Goal: Task Accomplishment & Management: Manage account settings

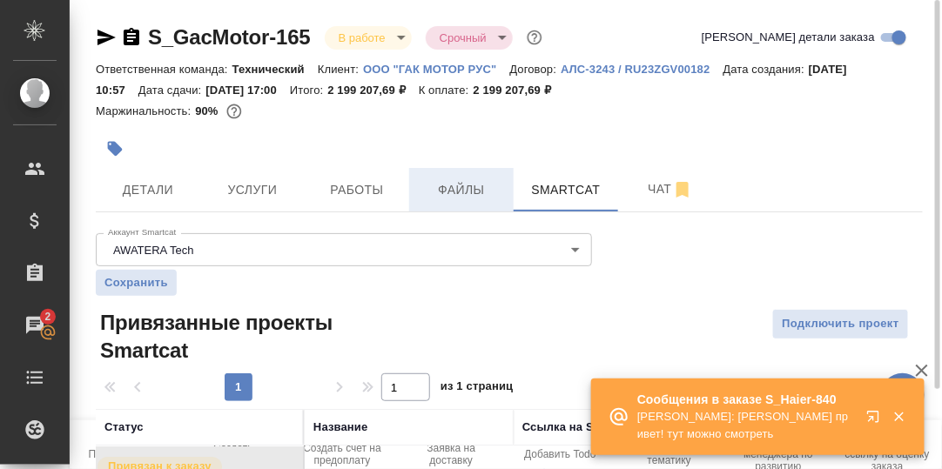
scroll to position [96, 0]
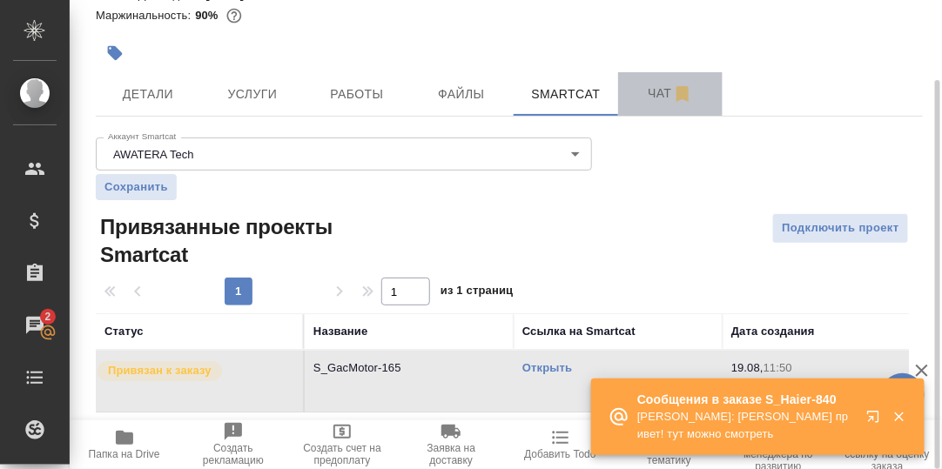
click at [658, 97] on span "Чат" at bounding box center [671, 94] width 84 height 22
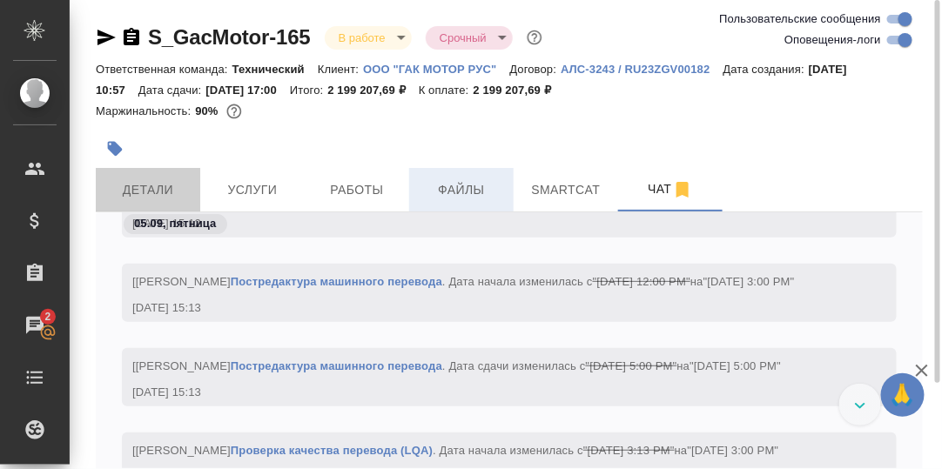
drag, startPoint x: 153, startPoint y: 187, endPoint x: 423, endPoint y: 205, distance: 270.5
click at [154, 188] on span "Детали" at bounding box center [148, 190] width 84 height 22
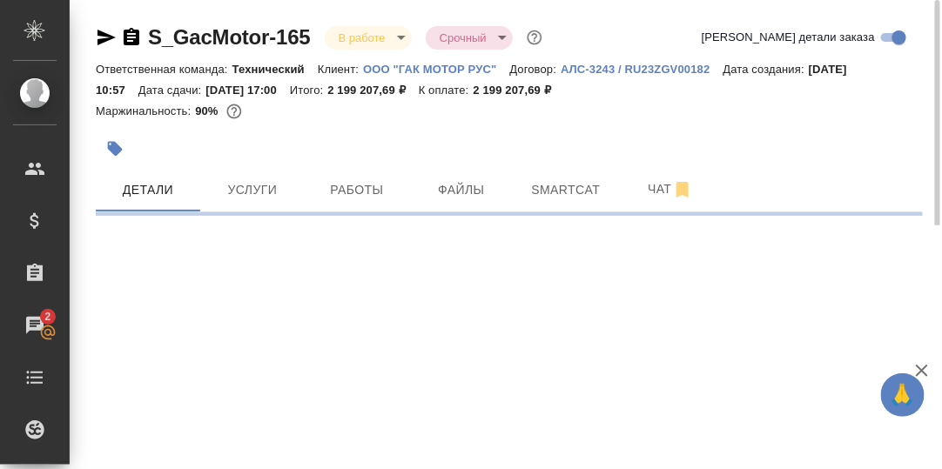
select select "RU"
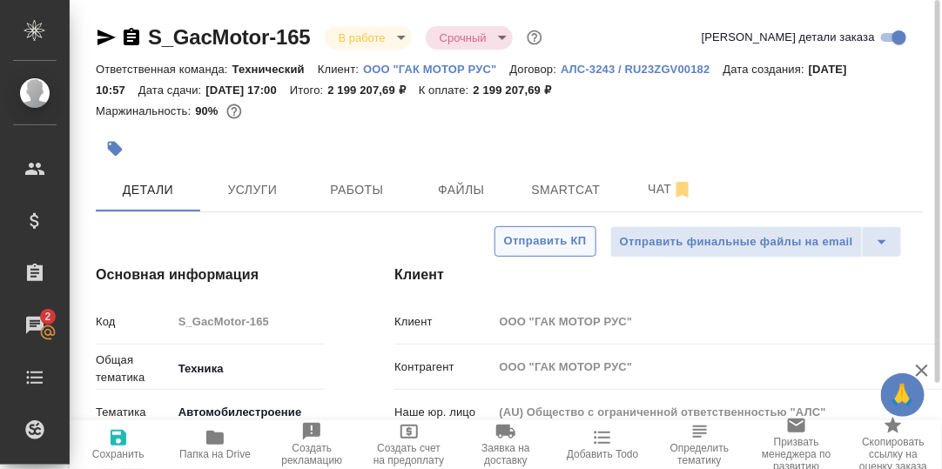
type textarea "x"
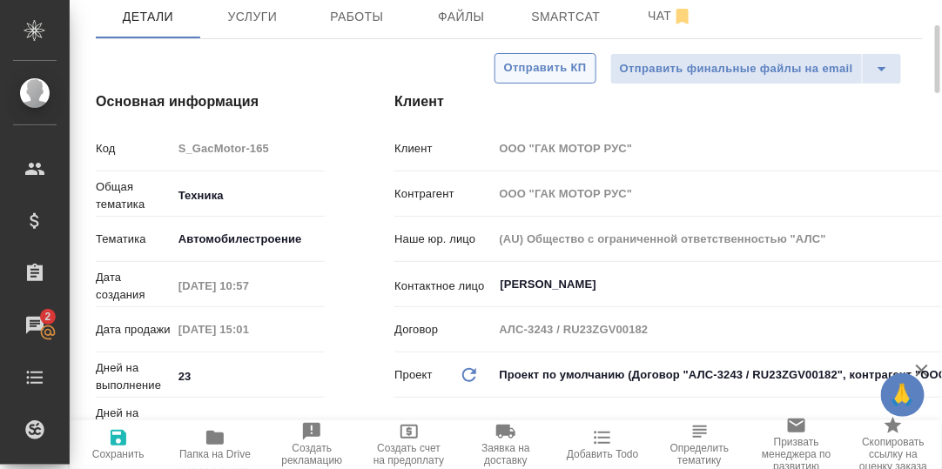
type input "[PERSON_NAME]"
type input "Сеитов Павел"
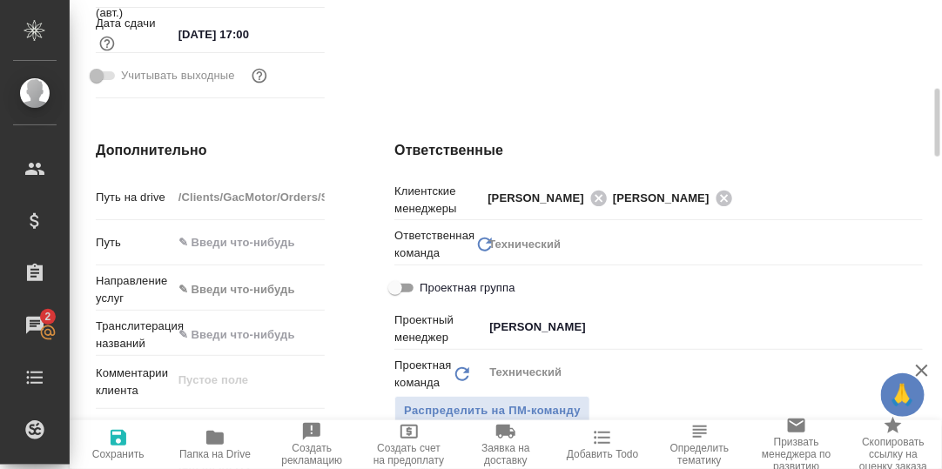
scroll to position [695, 0]
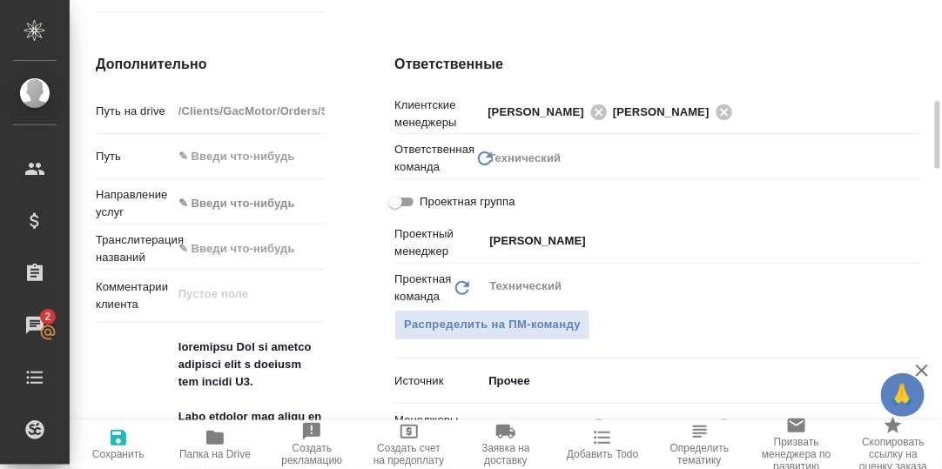
type textarea "x"
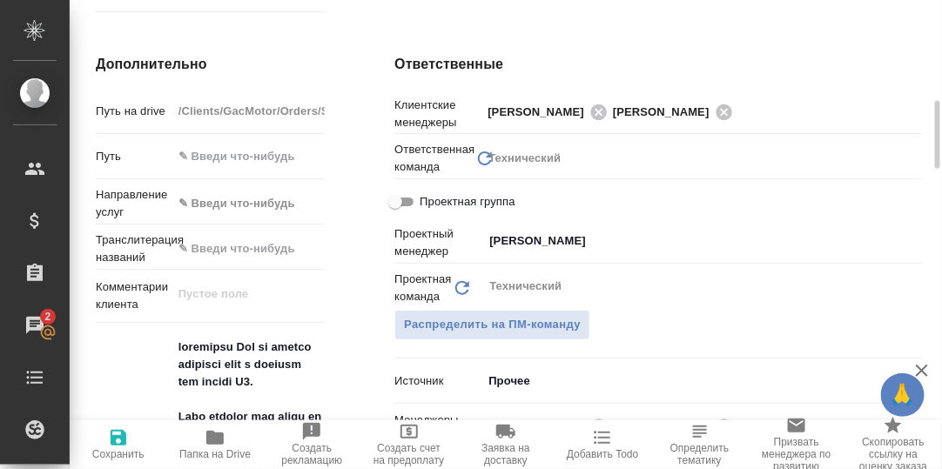
type textarea "x"
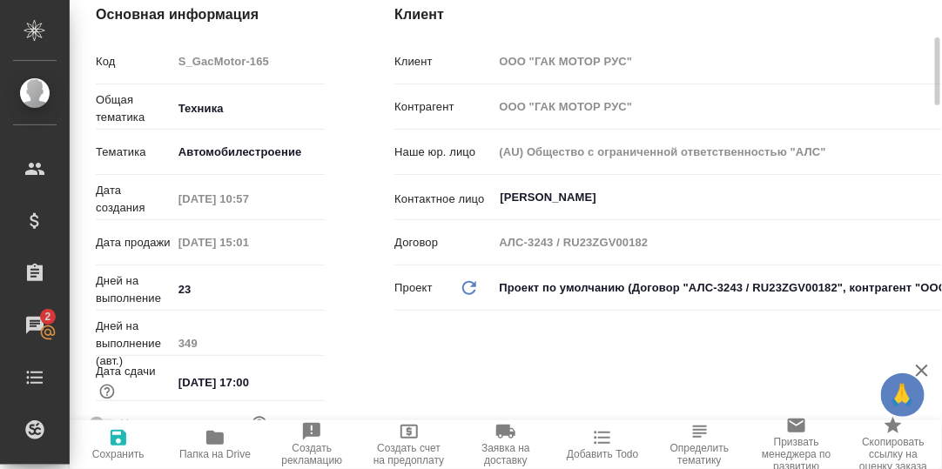
scroll to position [0, 0]
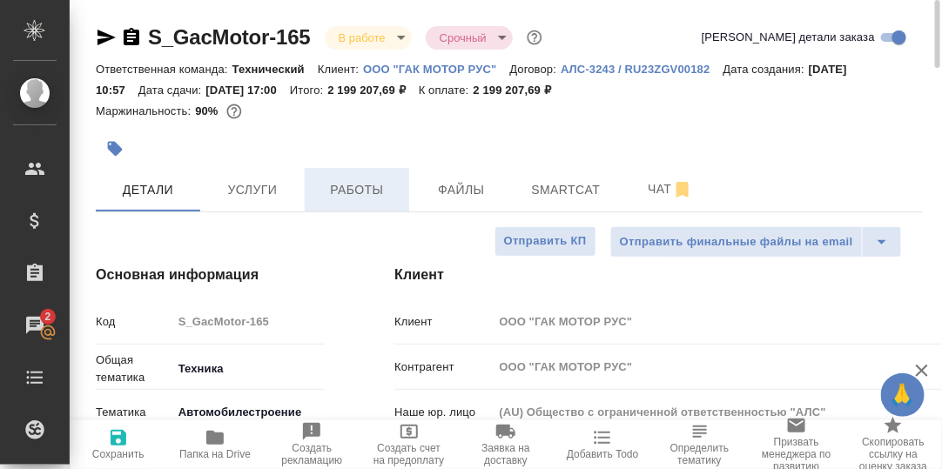
click at [366, 186] on span "Работы" at bounding box center [357, 190] width 84 height 22
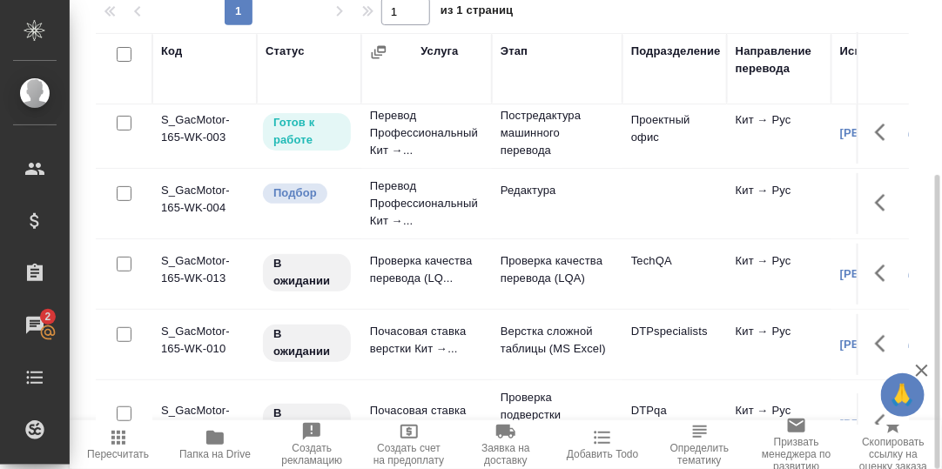
scroll to position [86, 0]
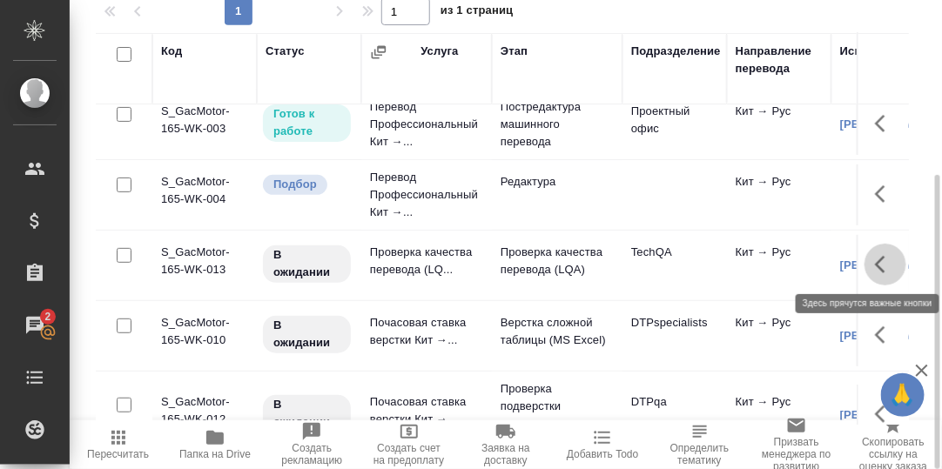
click at [875, 265] on icon "button" at bounding box center [880, 264] width 10 height 17
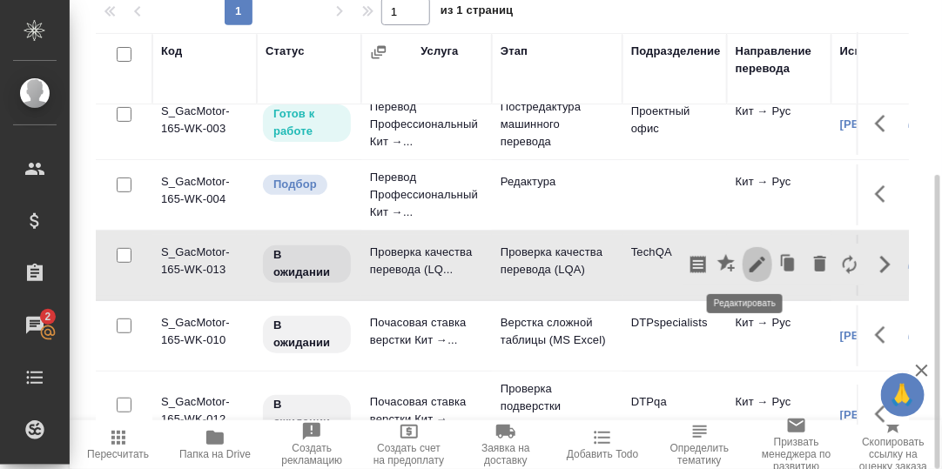
click at [748, 265] on icon "button" at bounding box center [757, 264] width 21 height 21
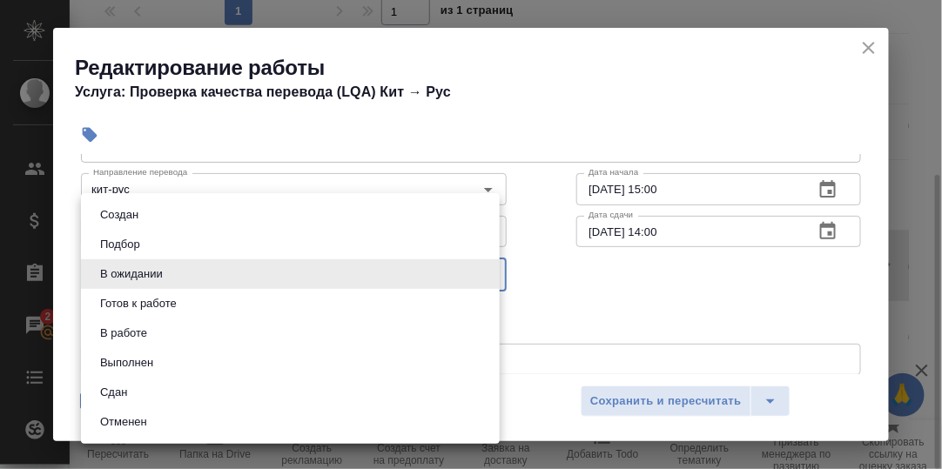
click at [489, 274] on body "🙏 .cls-1 fill:#fff; AWATERA Румянцева Дарья d.rumyantseva Клиенты Спецификации …" at bounding box center [471, 234] width 942 height 469
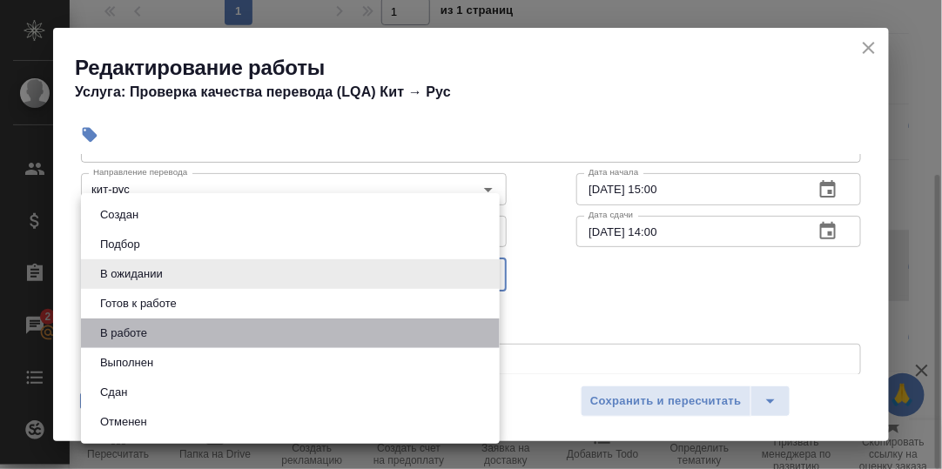
click at [158, 341] on li "В работе" at bounding box center [290, 334] width 419 height 30
type input "inProgress"
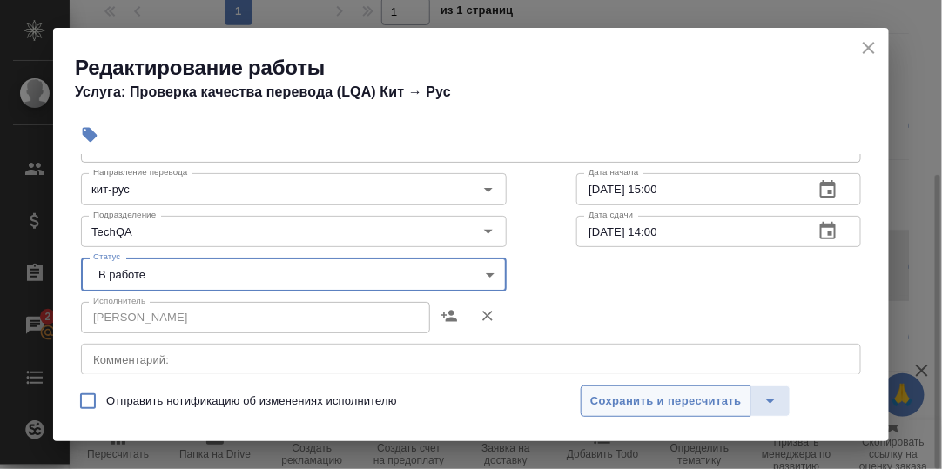
click at [628, 403] on span "Сохранить и пересчитать" at bounding box center [666, 402] width 152 height 20
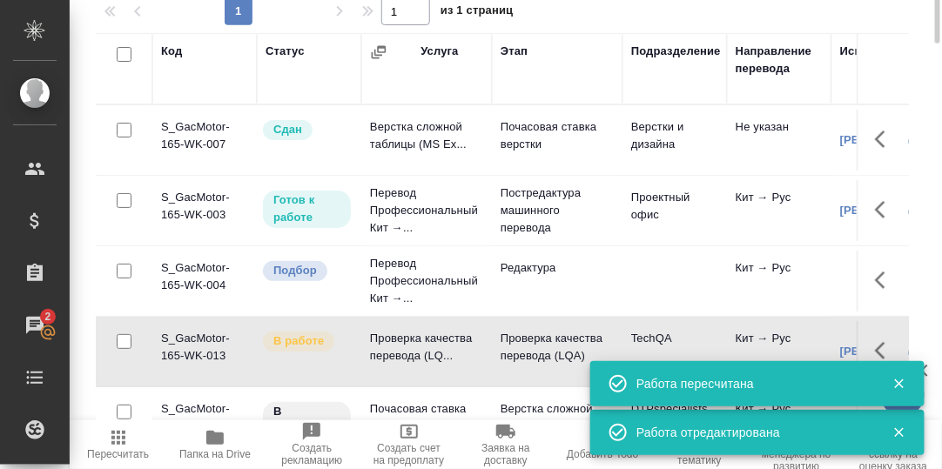
scroll to position [0, 0]
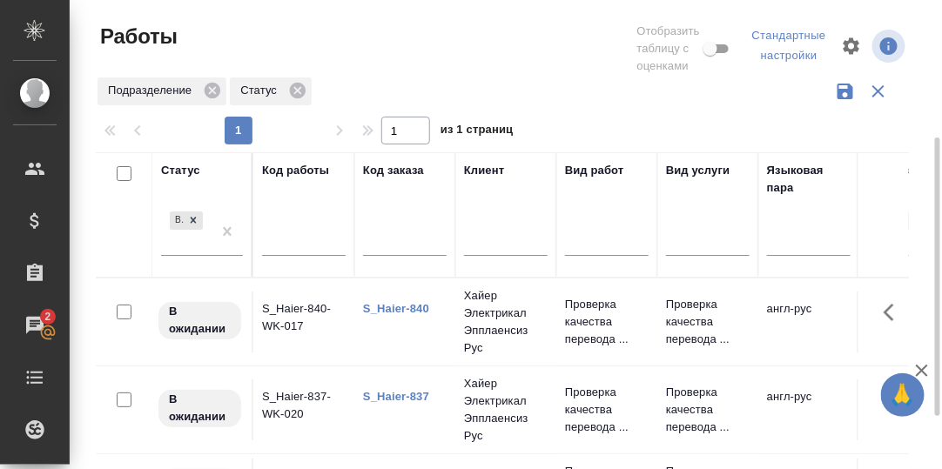
scroll to position [86, 0]
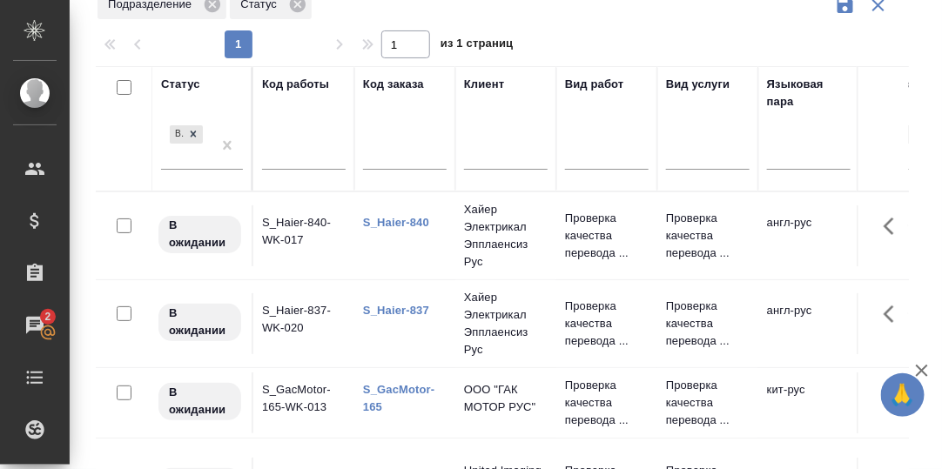
click at [398, 221] on link "S_Haier-840" at bounding box center [396, 222] width 66 height 13
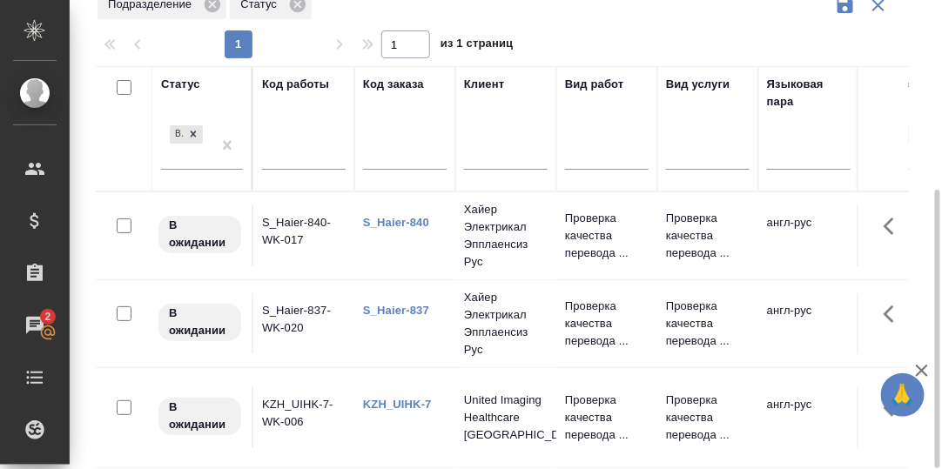
scroll to position [320, 0]
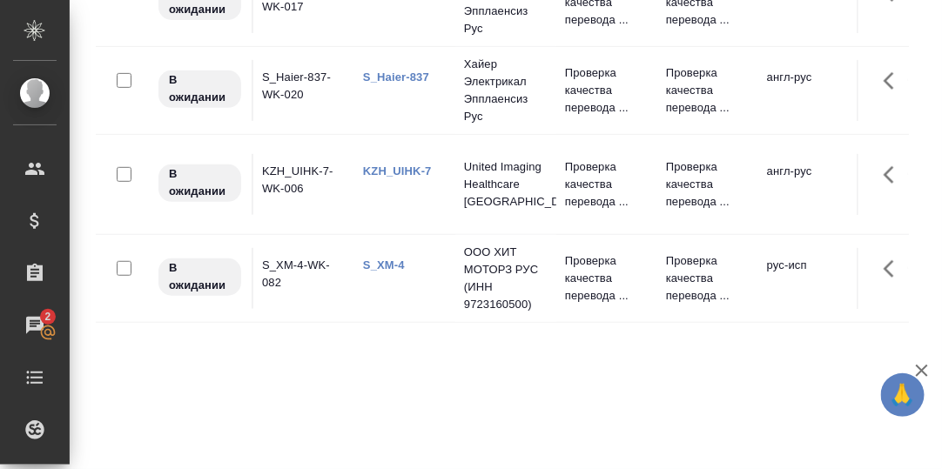
click at [387, 165] on link "KZH_UIHK-7" at bounding box center [397, 171] width 69 height 13
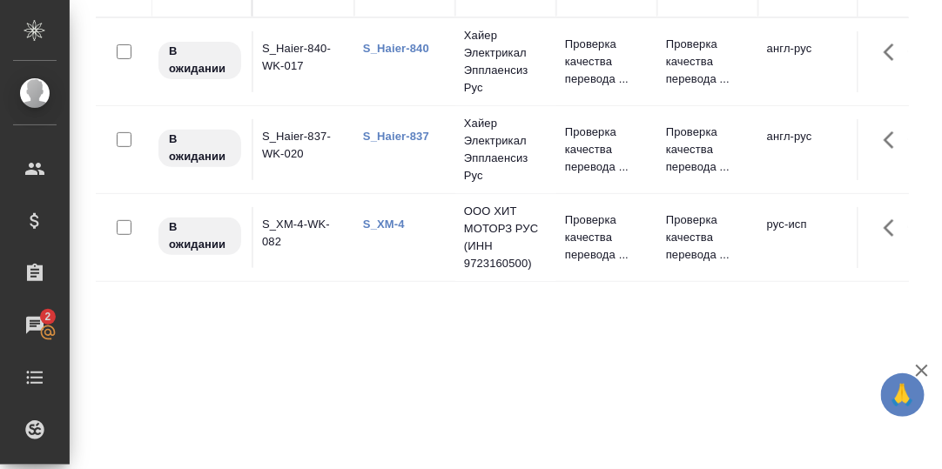
scroll to position [173, 0]
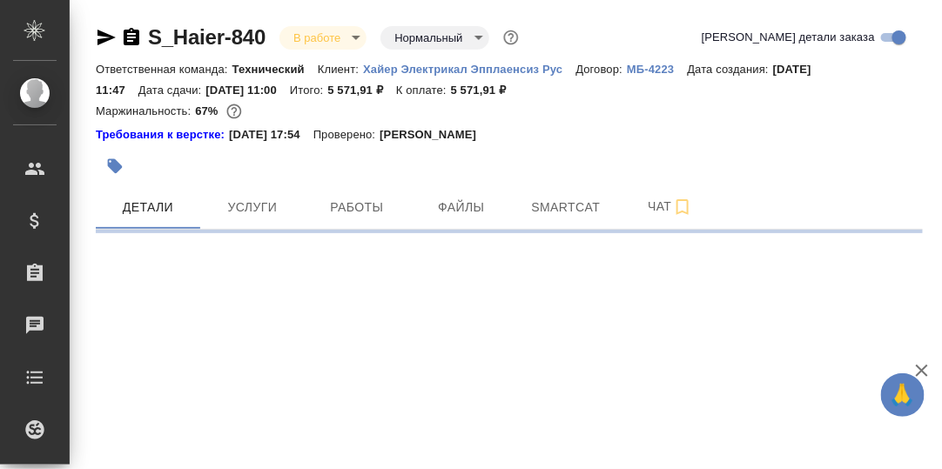
select select "RU"
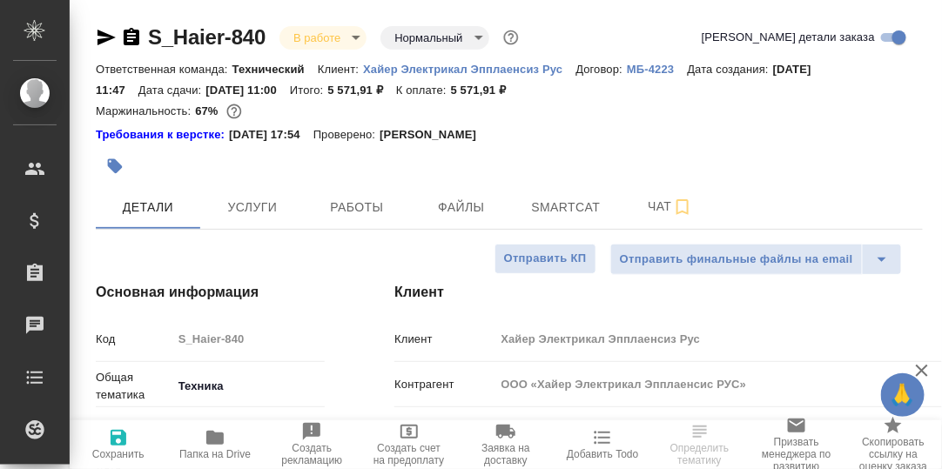
type textarea "x"
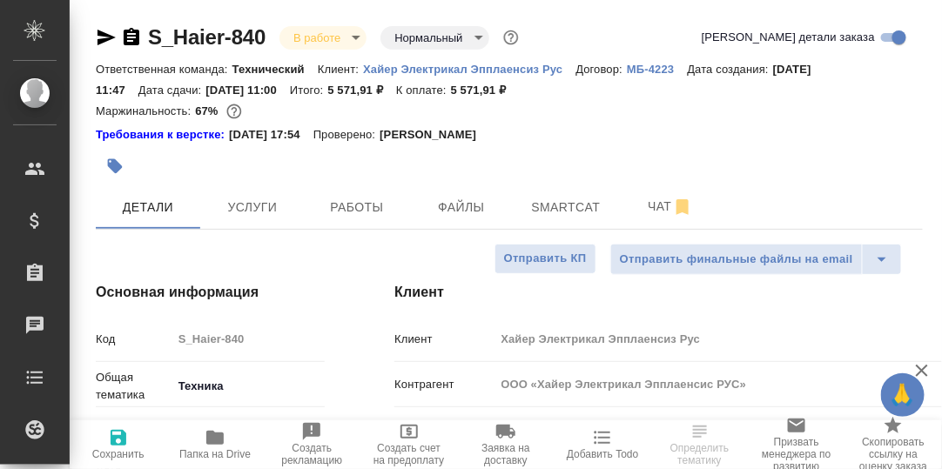
type textarea "x"
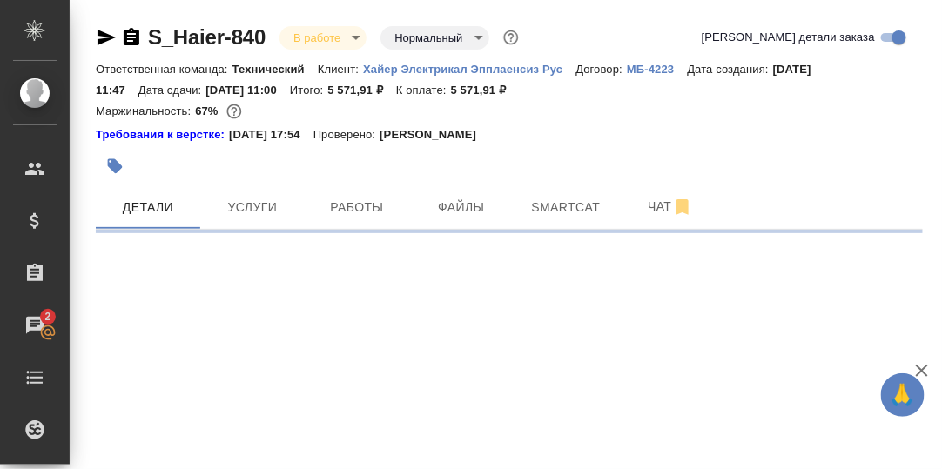
select select "RU"
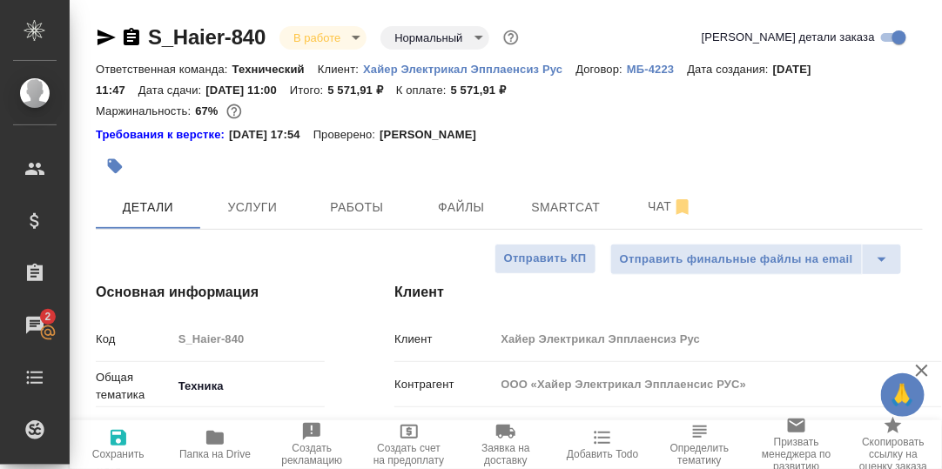
type textarea "x"
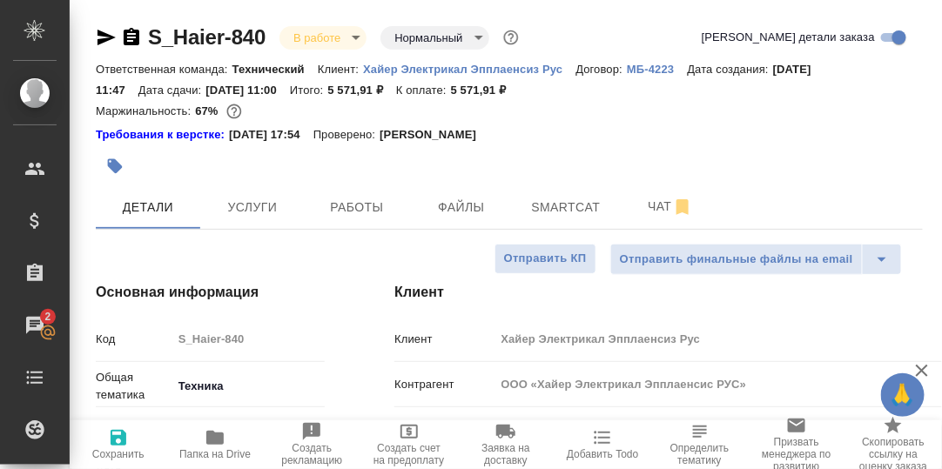
type textarea "x"
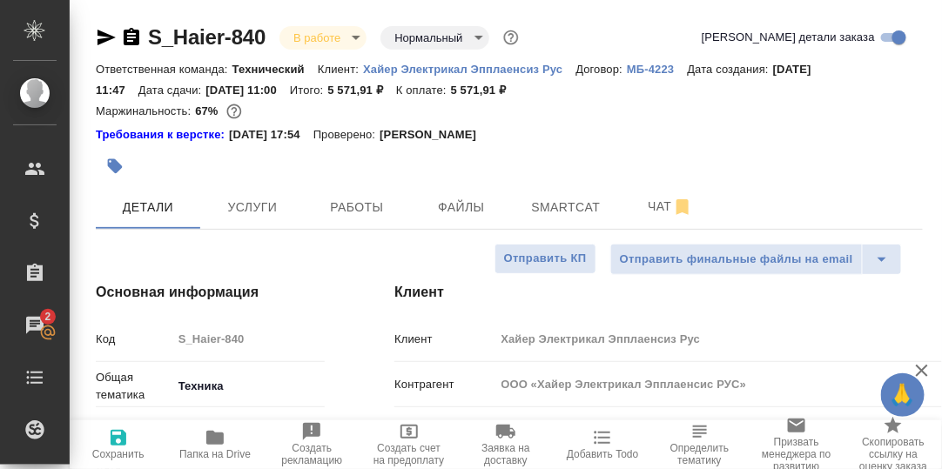
type textarea "x"
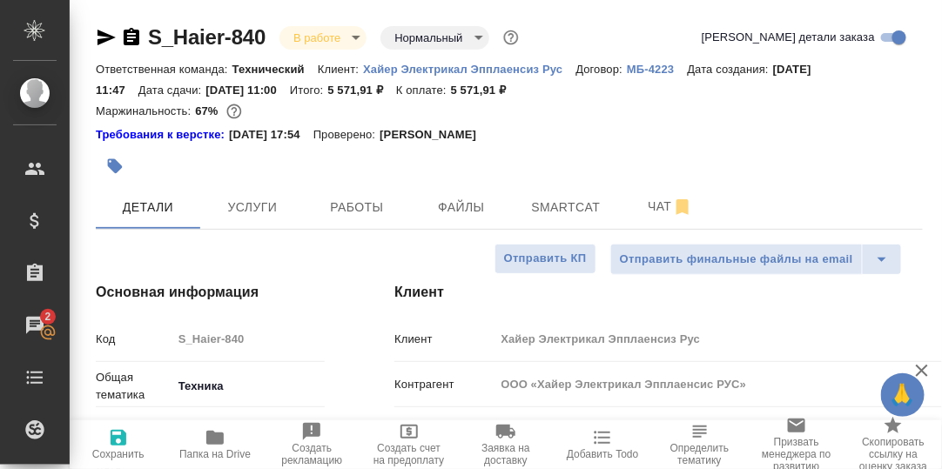
type textarea "x"
click at [657, 206] on span "Чат" at bounding box center [671, 207] width 84 height 22
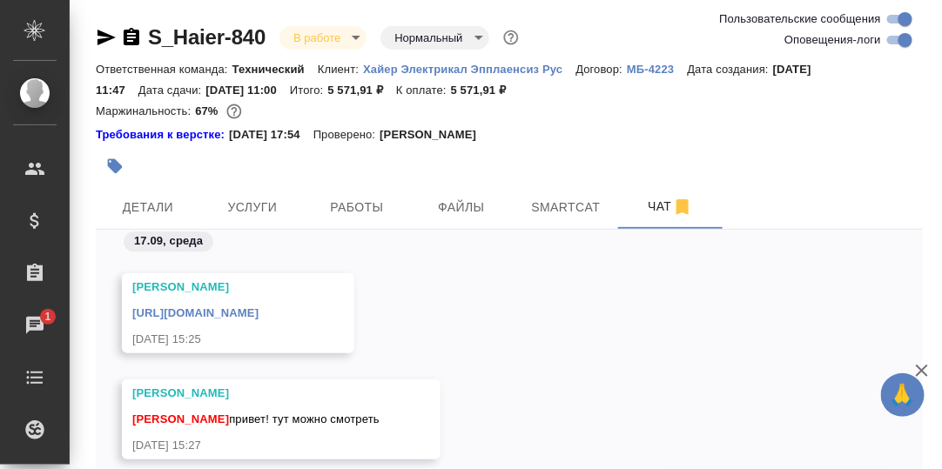
scroll to position [122, 0]
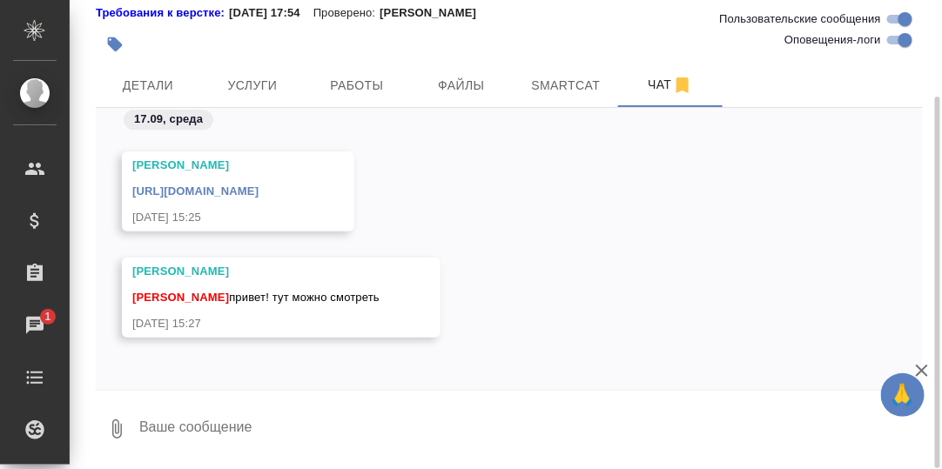
click at [206, 424] on textarea at bounding box center [531, 429] width 786 height 59
type textarea "Да, поймала."
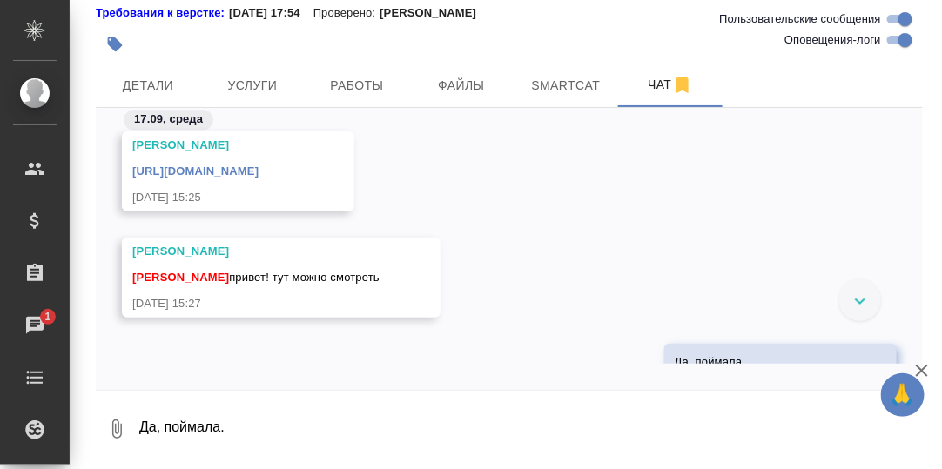
scroll to position [23106, 0]
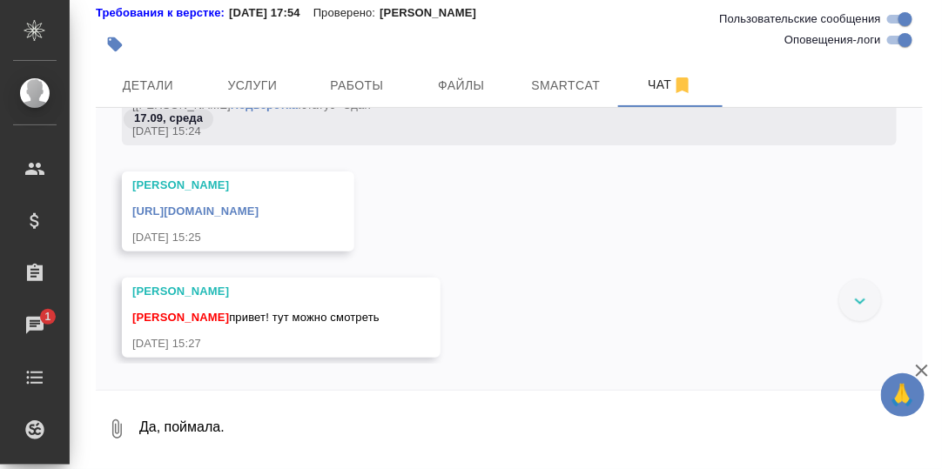
click at [259, 214] on link "https://drive.awatera.com/apps/files/files/10389336?dir=/Shares/%D0%A5%D0%B0%D0…" at bounding box center [195, 211] width 126 height 13
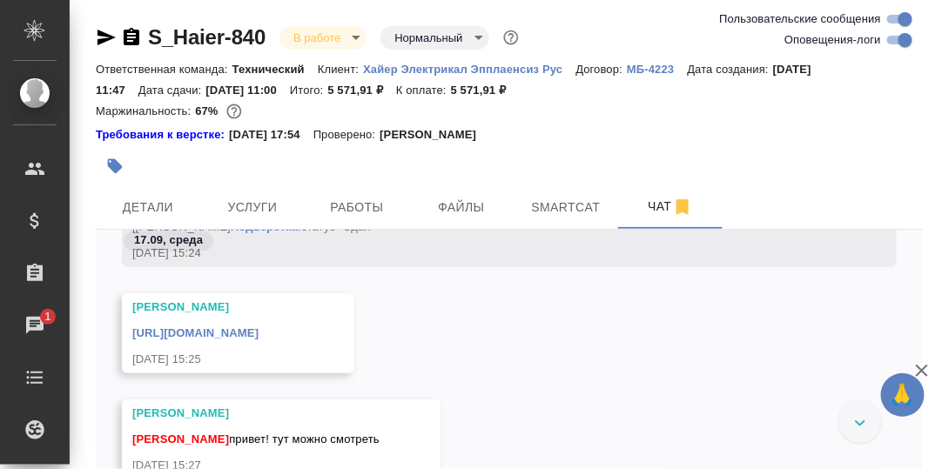
click at [724, 128] on div "Требования к верстке: 19.01.2024 17:54 Проверено: Петрова Валерия" at bounding box center [509, 134] width 827 height 17
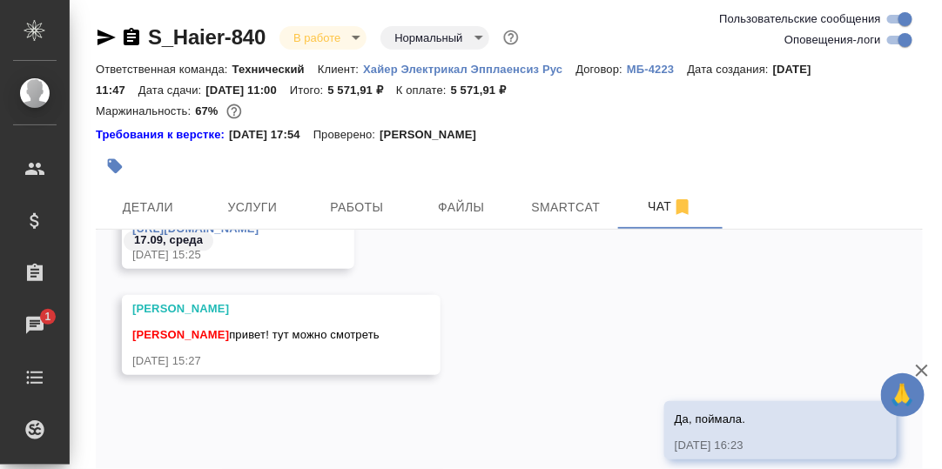
scroll to position [23280, 0]
click at [148, 211] on span "Детали" at bounding box center [148, 208] width 84 height 22
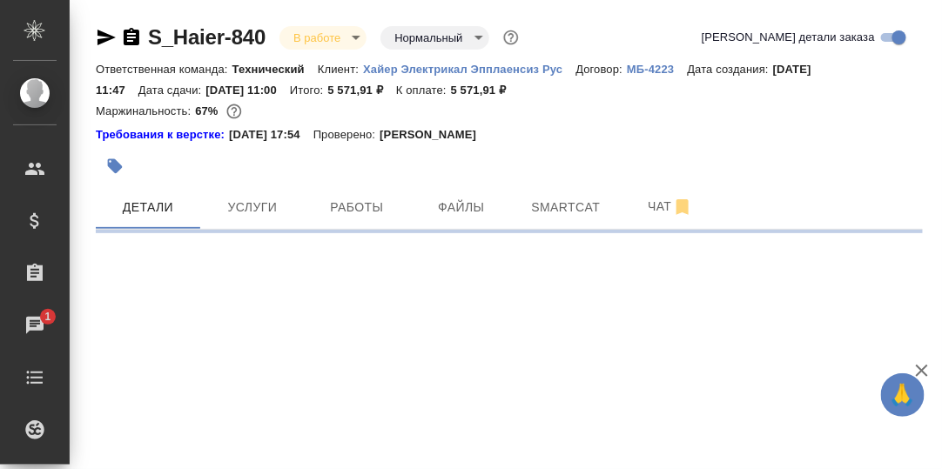
select select "RU"
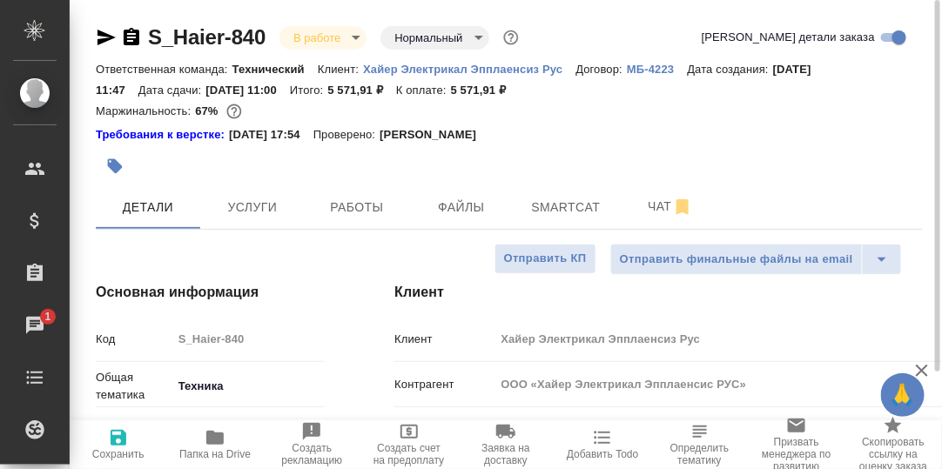
type textarea "x"
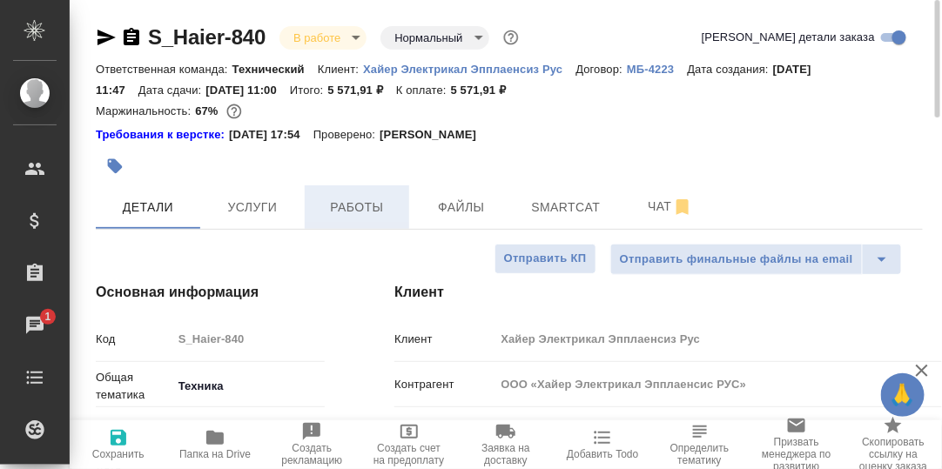
drag, startPoint x: 346, startPoint y: 210, endPoint x: 407, endPoint y: 232, distance: 64.7
click at [347, 210] on span "Работы" at bounding box center [357, 208] width 84 height 22
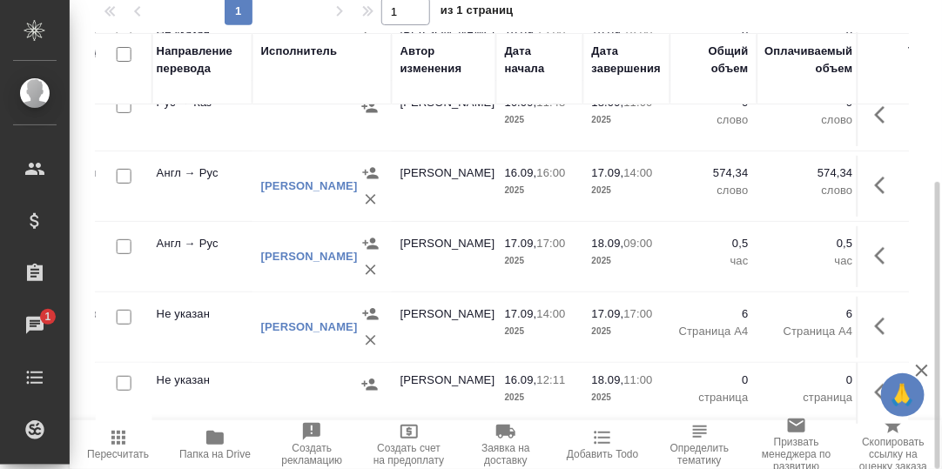
scroll to position [104, 577]
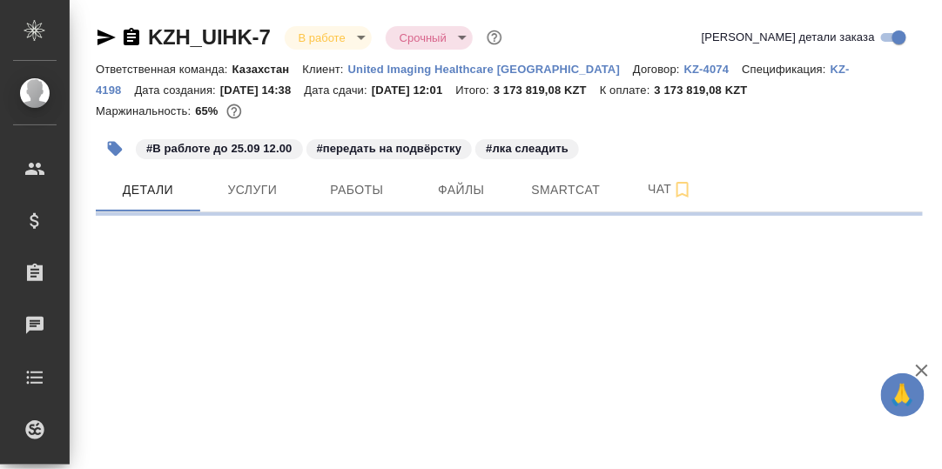
select select "RU"
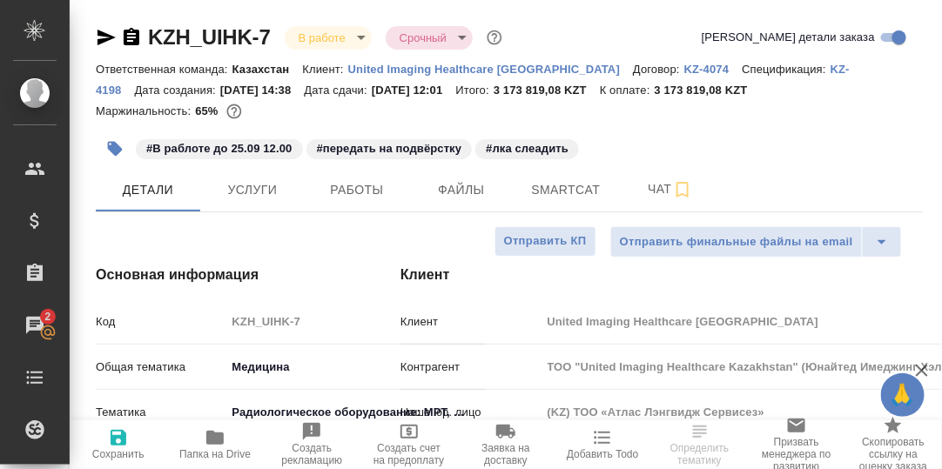
type textarea "x"
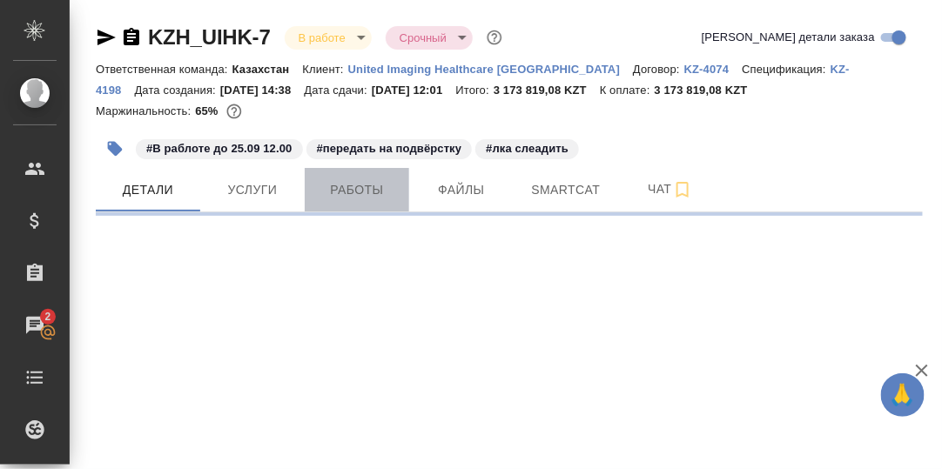
click at [347, 189] on span "Работы" at bounding box center [357, 190] width 84 height 22
select select "RU"
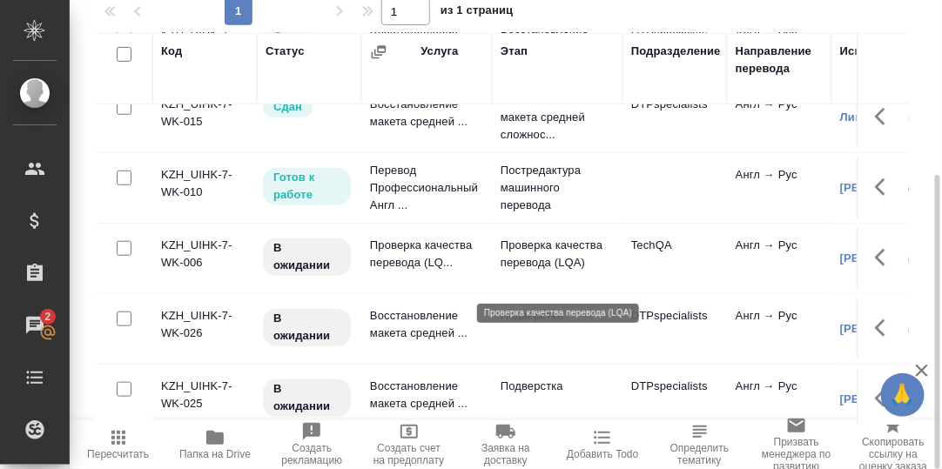
scroll to position [348, 0]
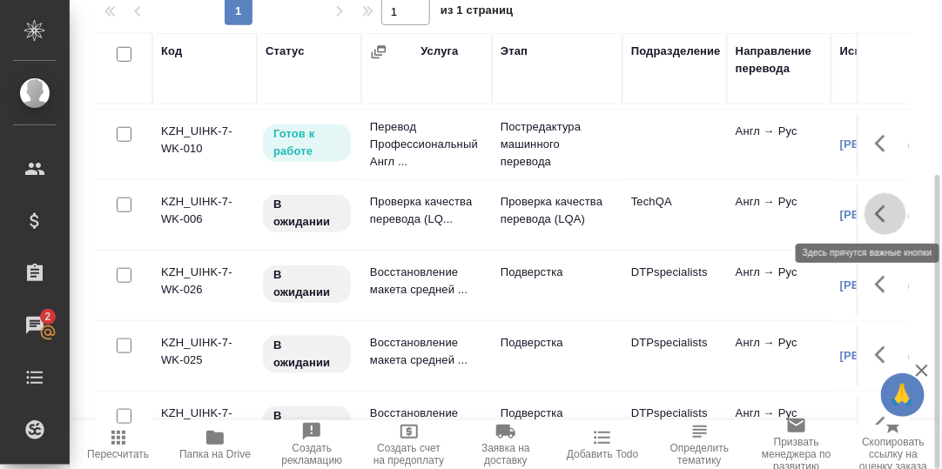
click at [875, 208] on icon "button" at bounding box center [880, 214] width 10 height 17
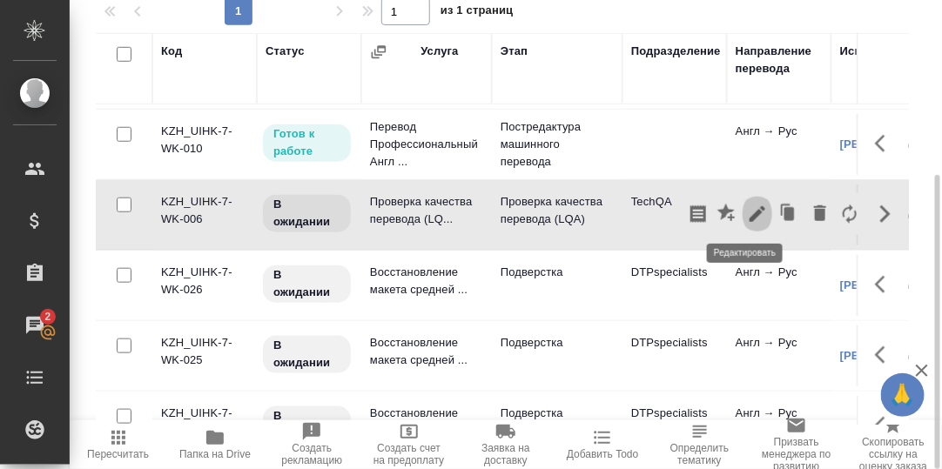
click at [747, 211] on icon "button" at bounding box center [757, 214] width 21 height 21
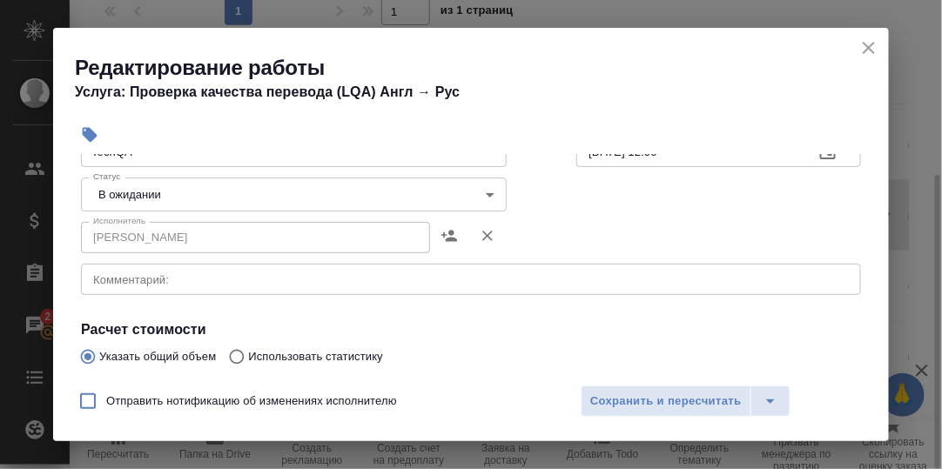
scroll to position [174, 0]
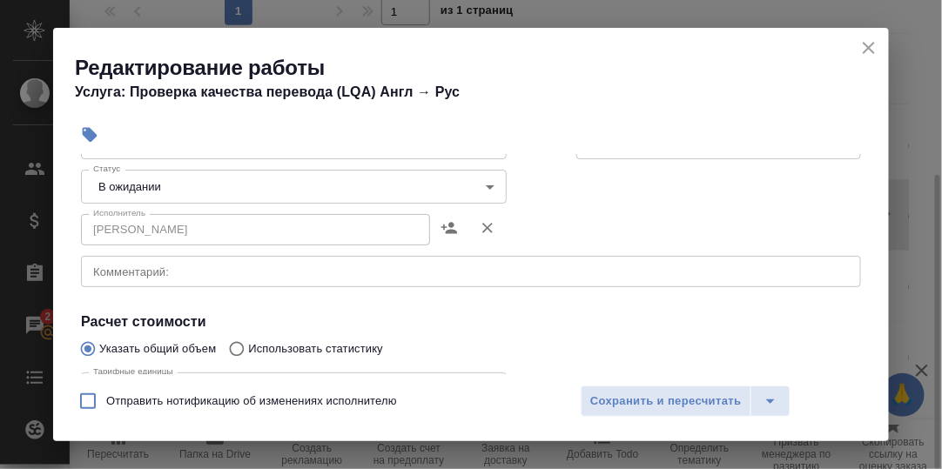
click at [482, 188] on body "🙏 .cls-1 fill:#fff; AWATERA Румянцева Дарья d.rumyantseva Клиенты Спецификации …" at bounding box center [471, 234] width 942 height 469
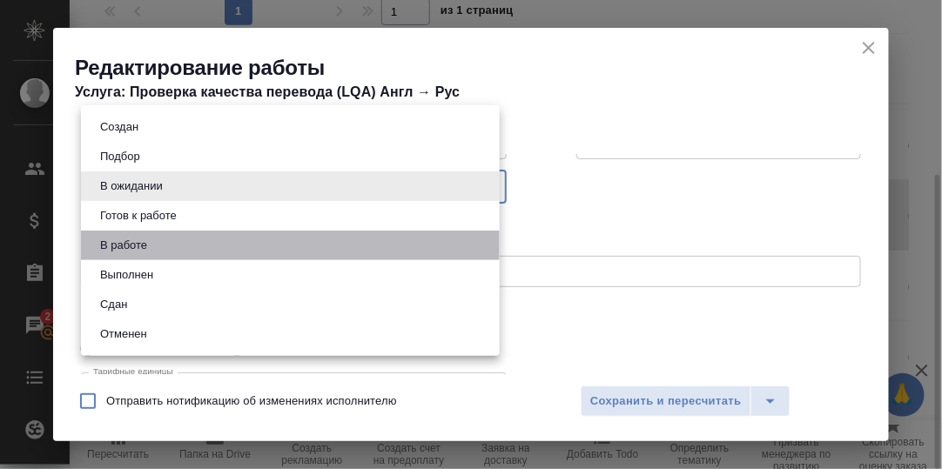
click at [152, 246] on li "В работе" at bounding box center [290, 246] width 419 height 30
type input "inProgress"
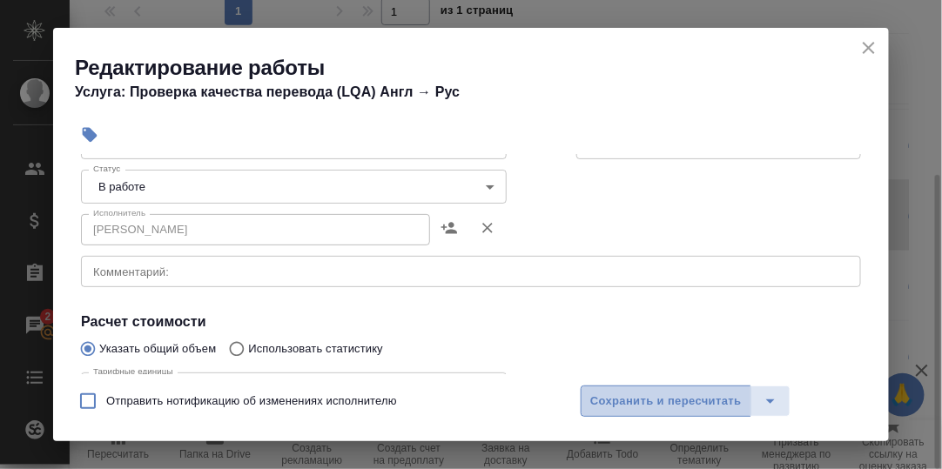
click at [646, 396] on span "Сохранить и пересчитать" at bounding box center [666, 402] width 152 height 20
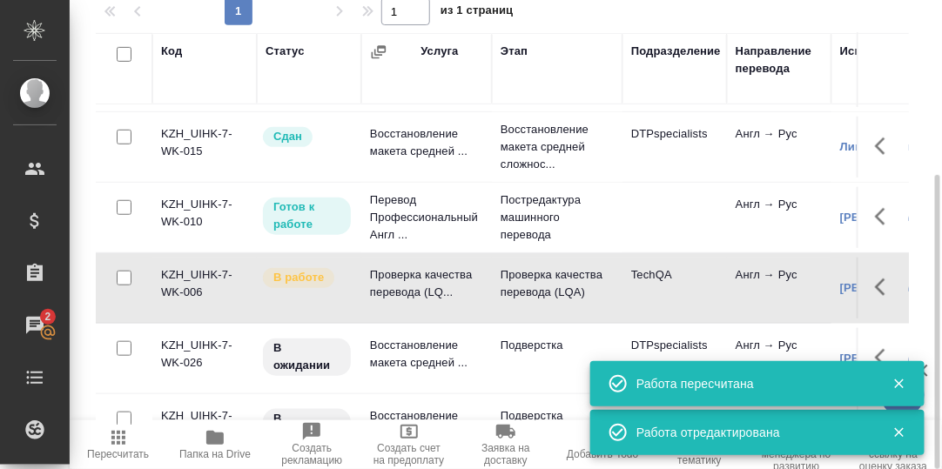
scroll to position [159, 0]
